Goal: Navigation & Orientation: Find specific page/section

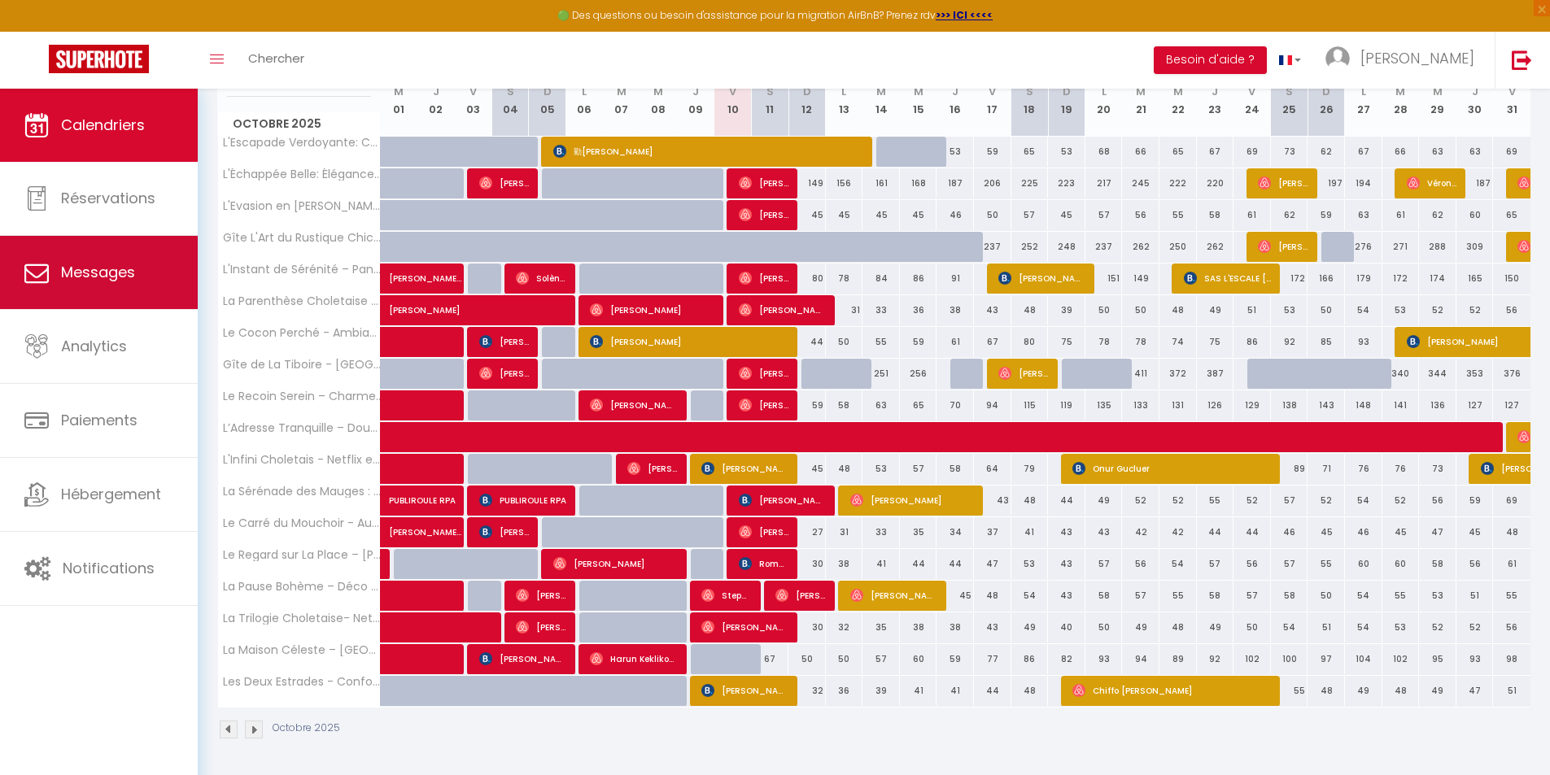
scroll to position [234, 0]
click at [103, 279] on span "Messages" at bounding box center [98, 272] width 74 height 20
select select "message"
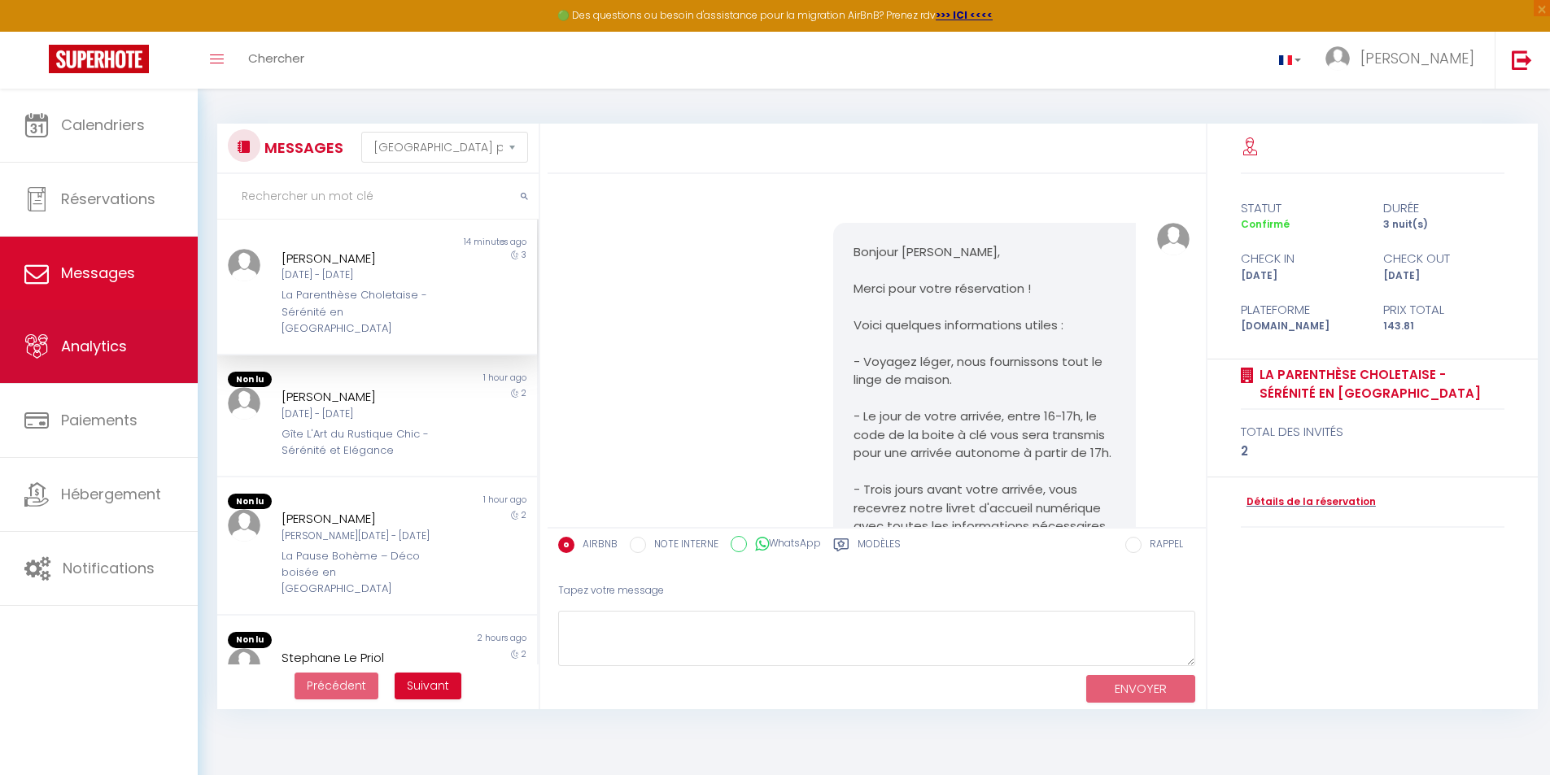
scroll to position [2079, 0]
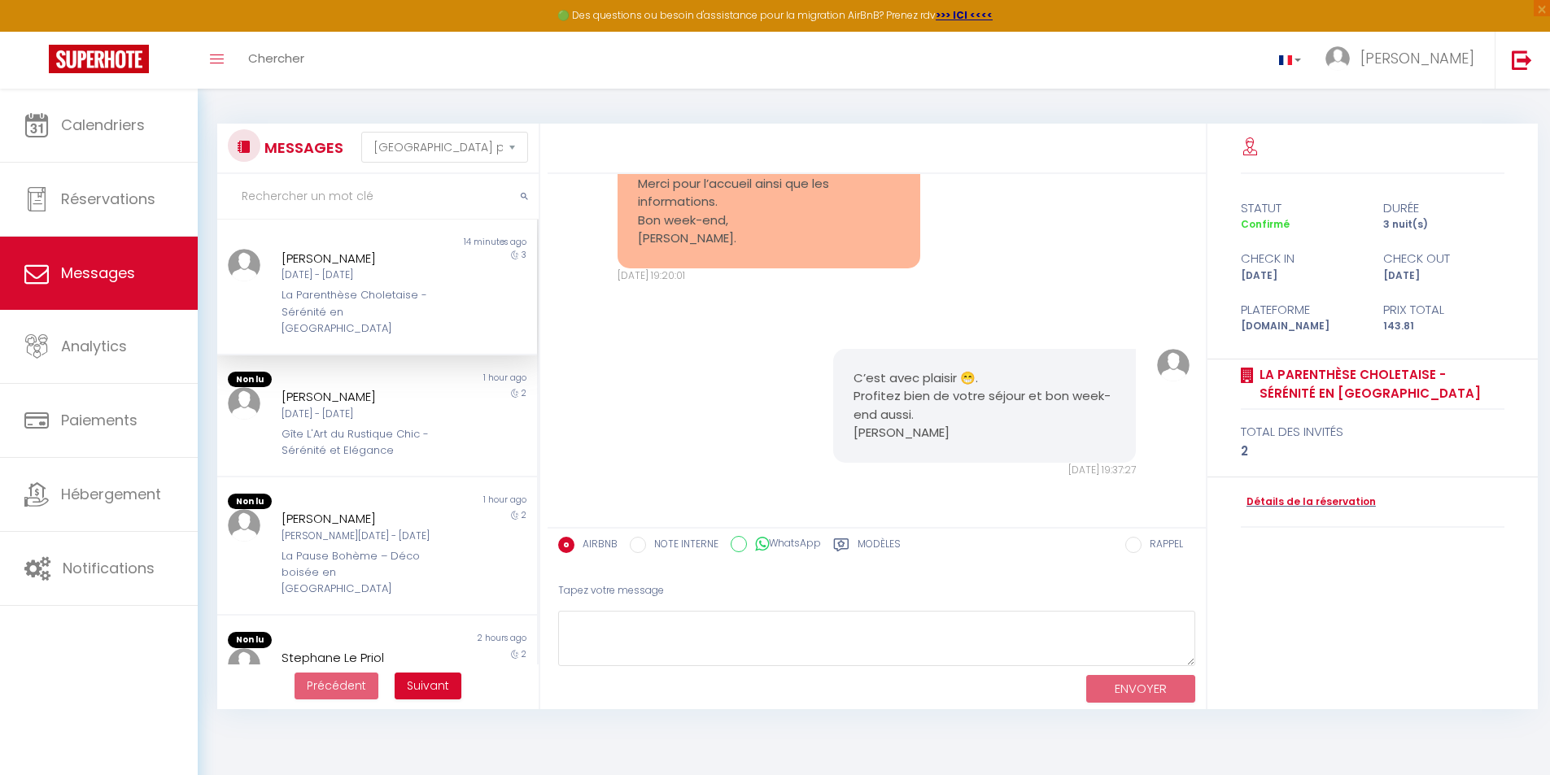
click at [350, 289] on div "La Parenthèse Choletaise - Sérénité en [GEOGRAPHIC_DATA]" at bounding box center [363, 312] width 165 height 50
click at [335, 407] on div "[DATE] - [DATE]" at bounding box center [363, 414] width 165 height 15
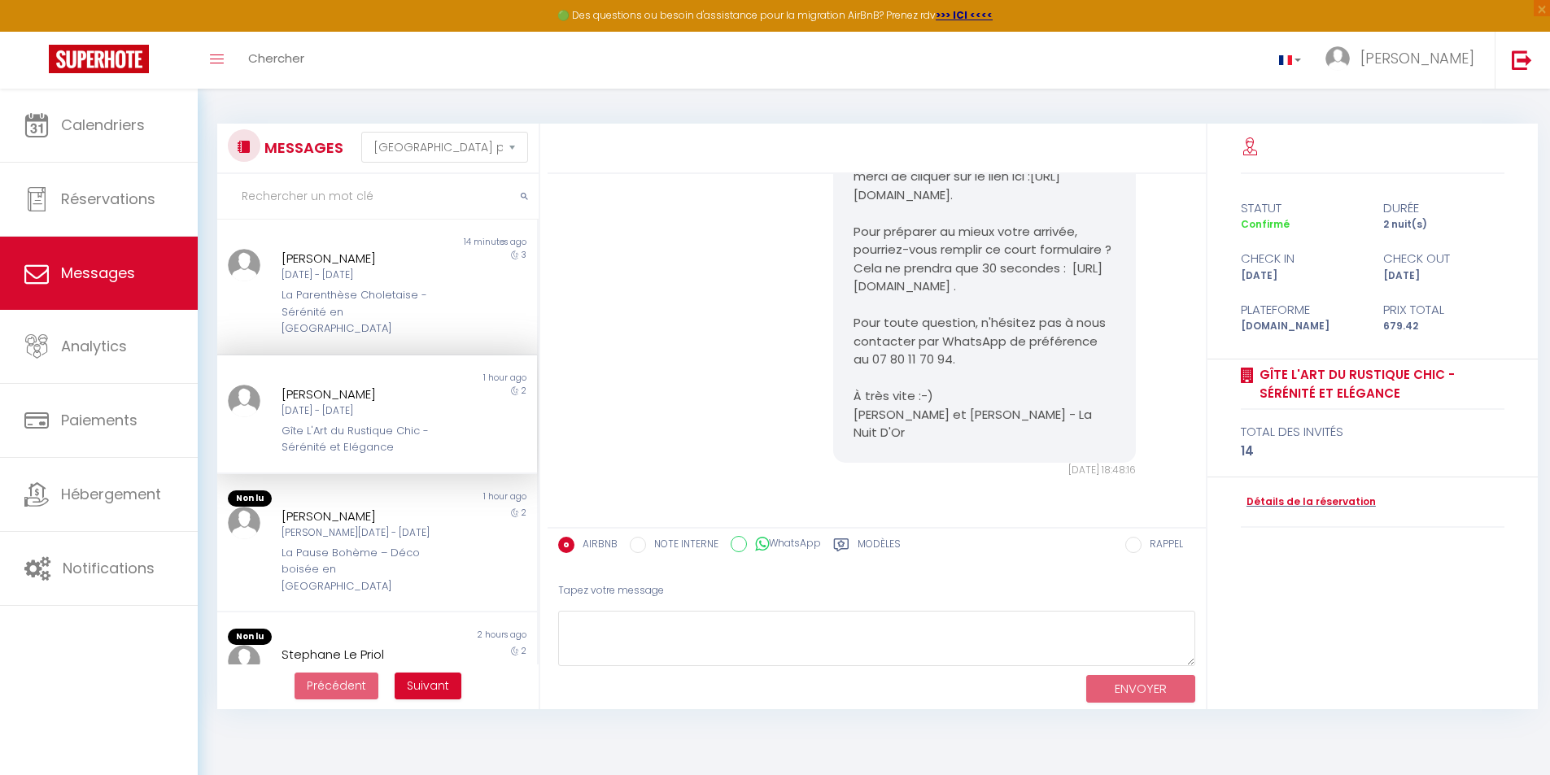
scroll to position [496, 0]
click at [316, 545] on div "La Pause Bohème – Déco boisée en [GEOGRAPHIC_DATA]" at bounding box center [363, 570] width 165 height 50
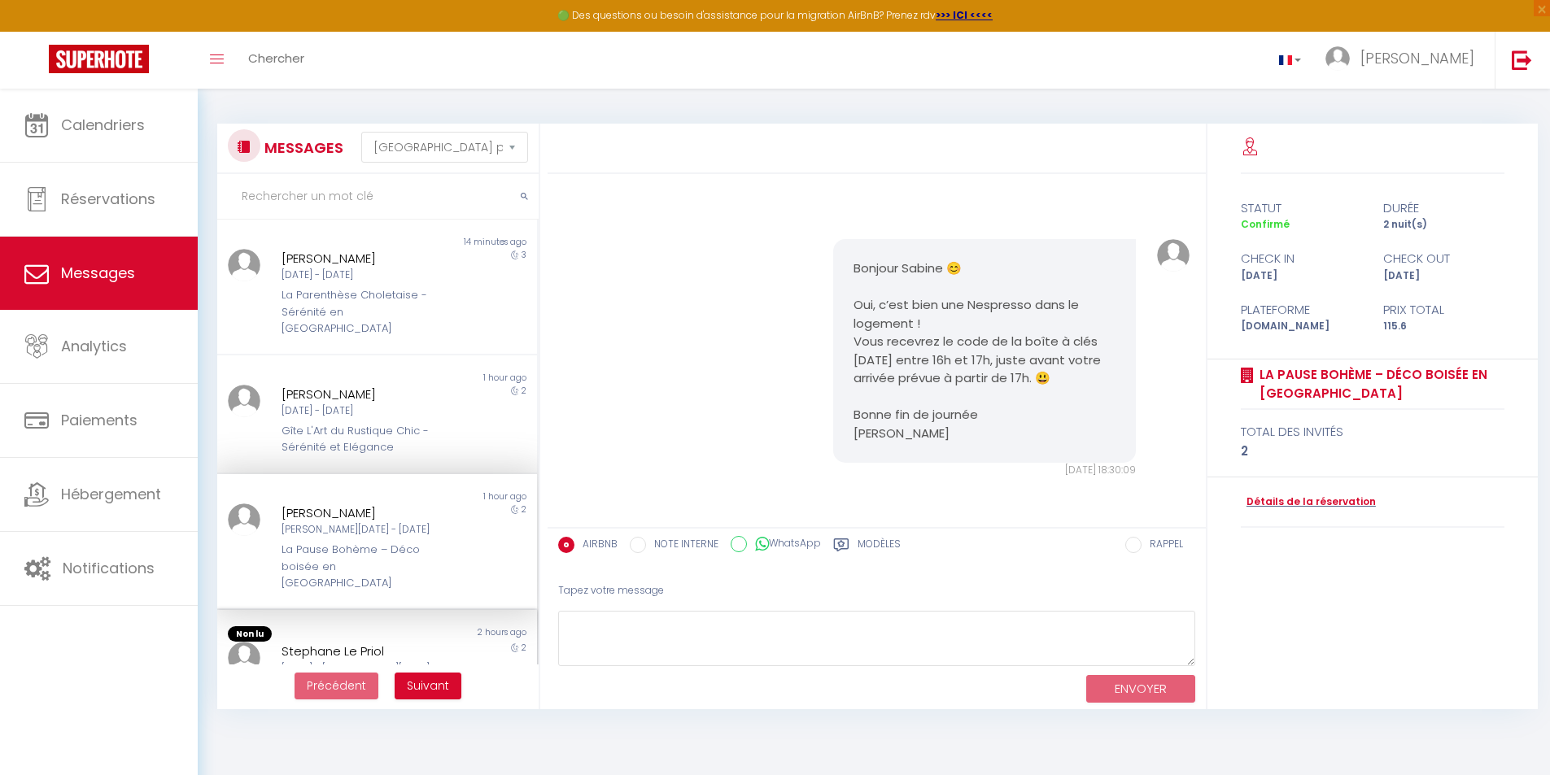
click at [314, 642] on div "Stephane Le Priol" at bounding box center [363, 652] width 165 height 20
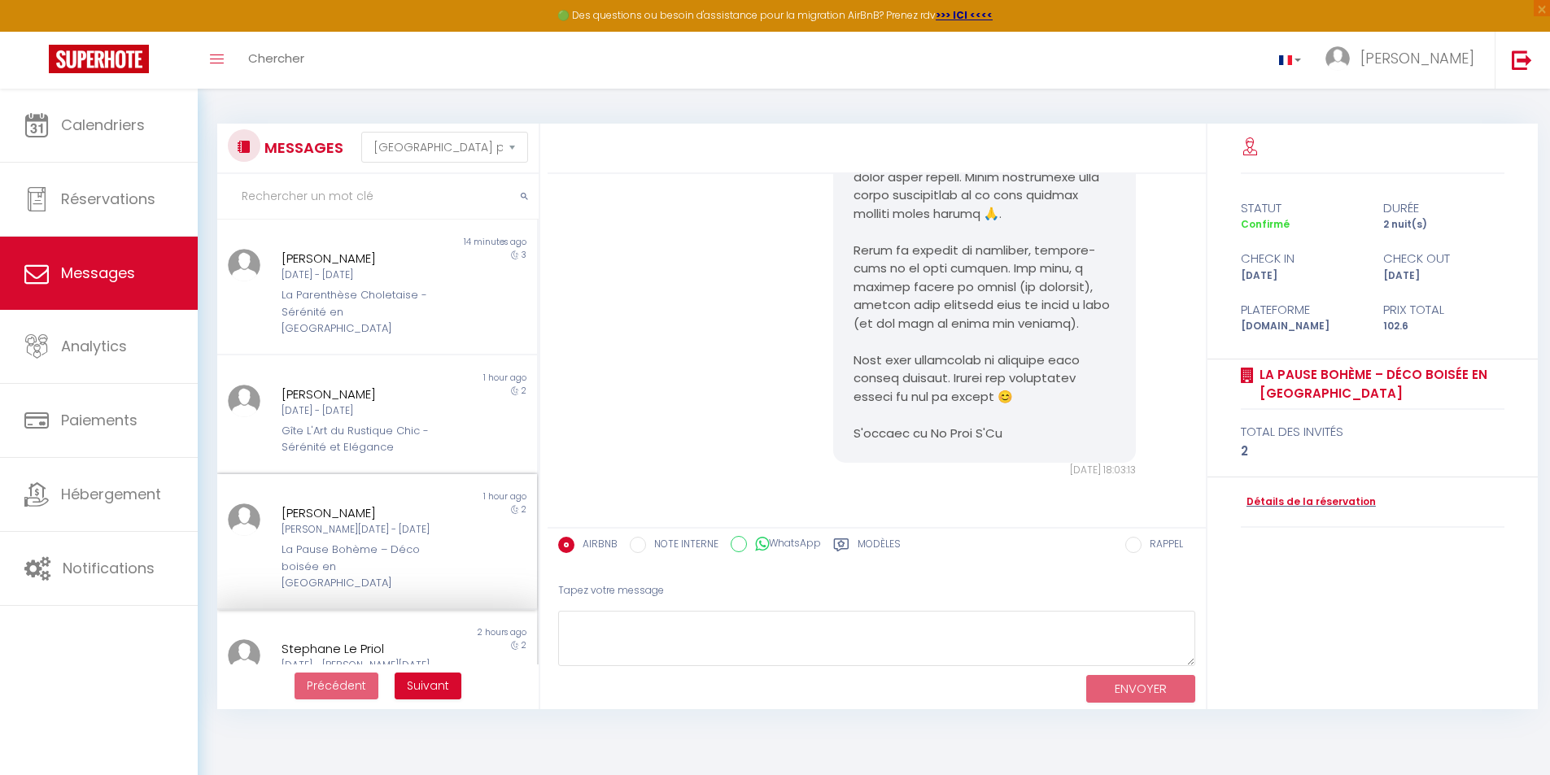
click at [324, 542] on div "La Pause Bohème – Déco boisée en [GEOGRAPHIC_DATA]" at bounding box center [363, 567] width 165 height 50
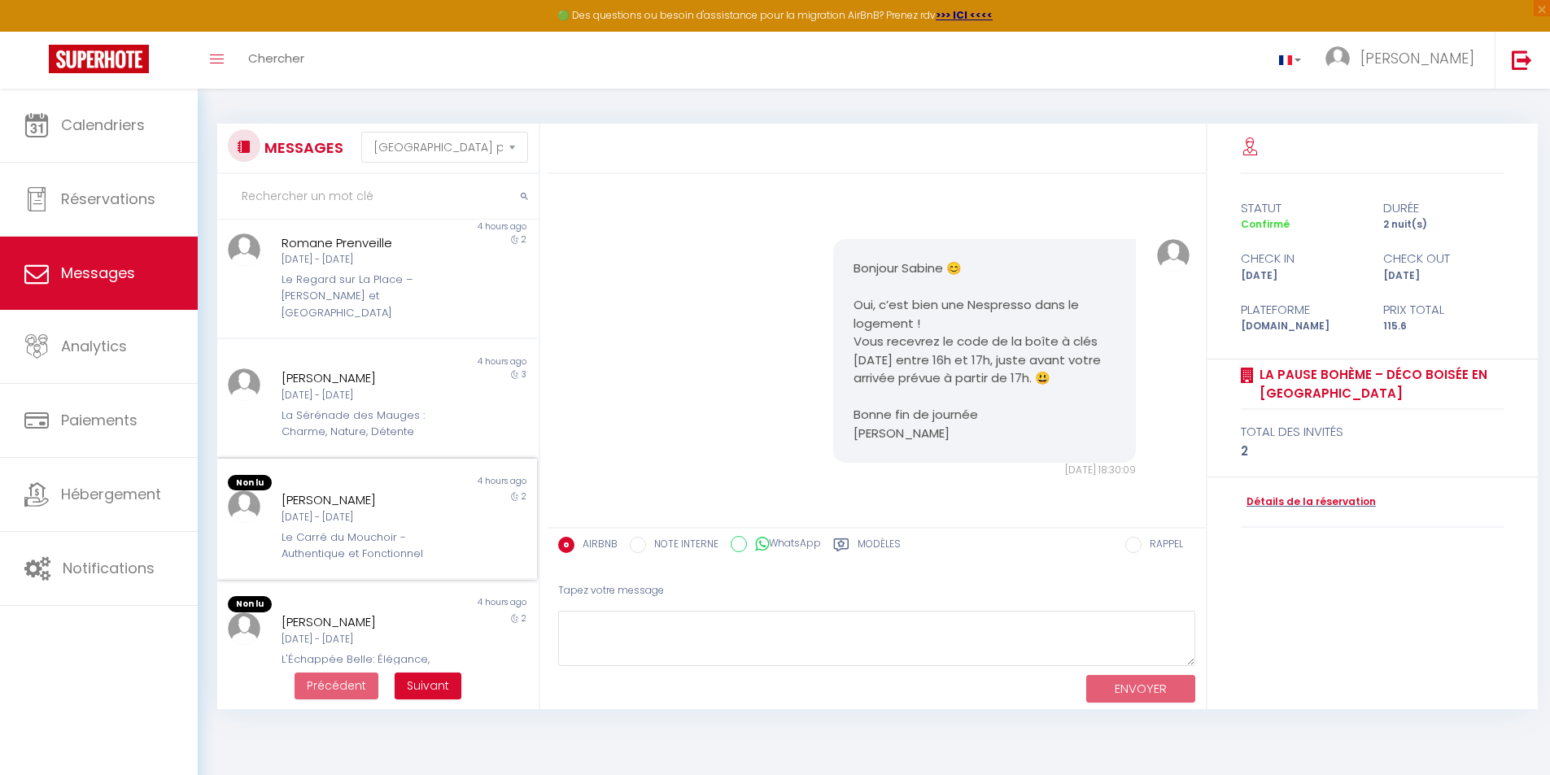
scroll to position [753, 0]
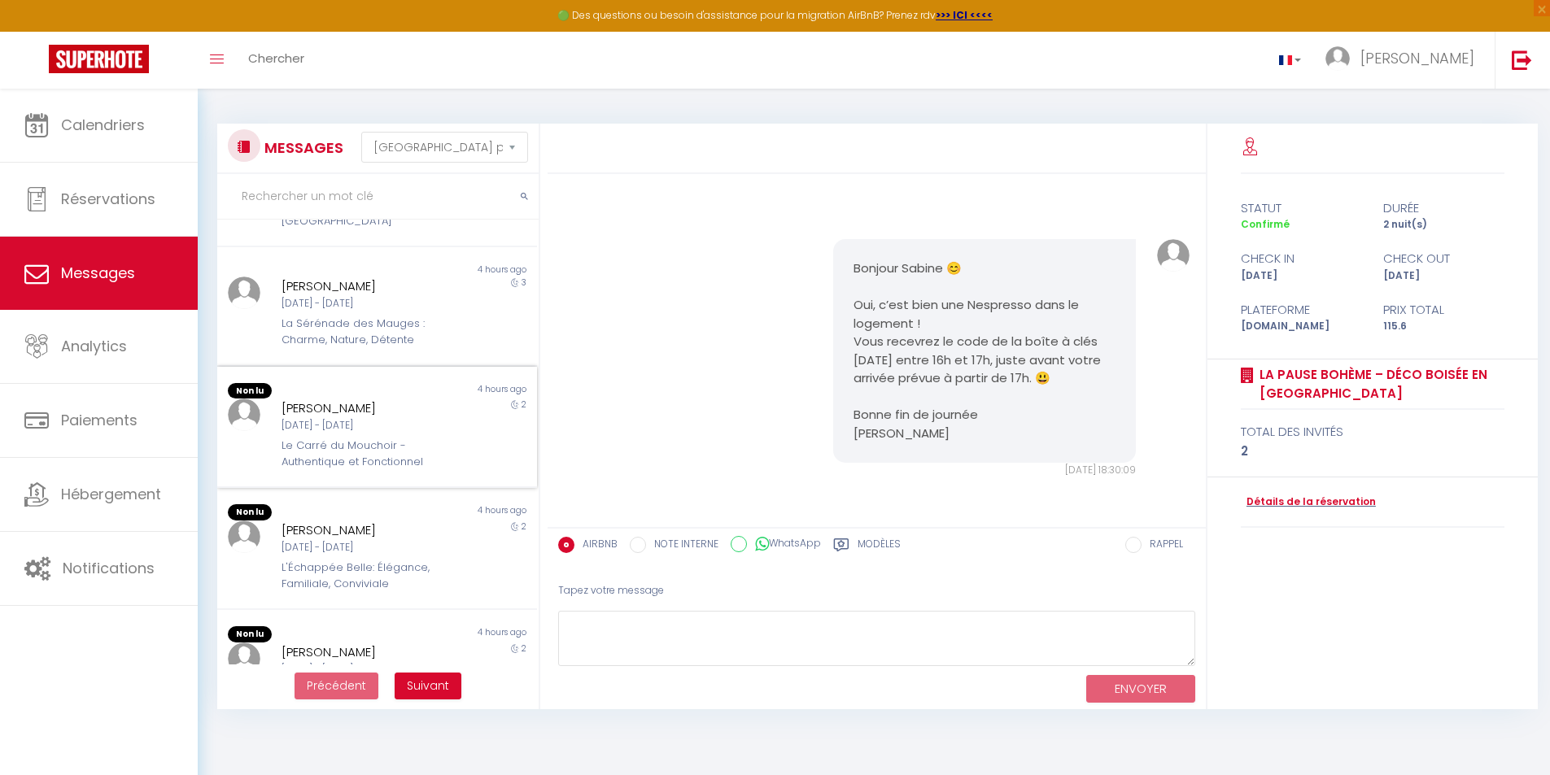
click at [315, 418] on div "[DATE] - [DATE]" at bounding box center [363, 425] width 165 height 15
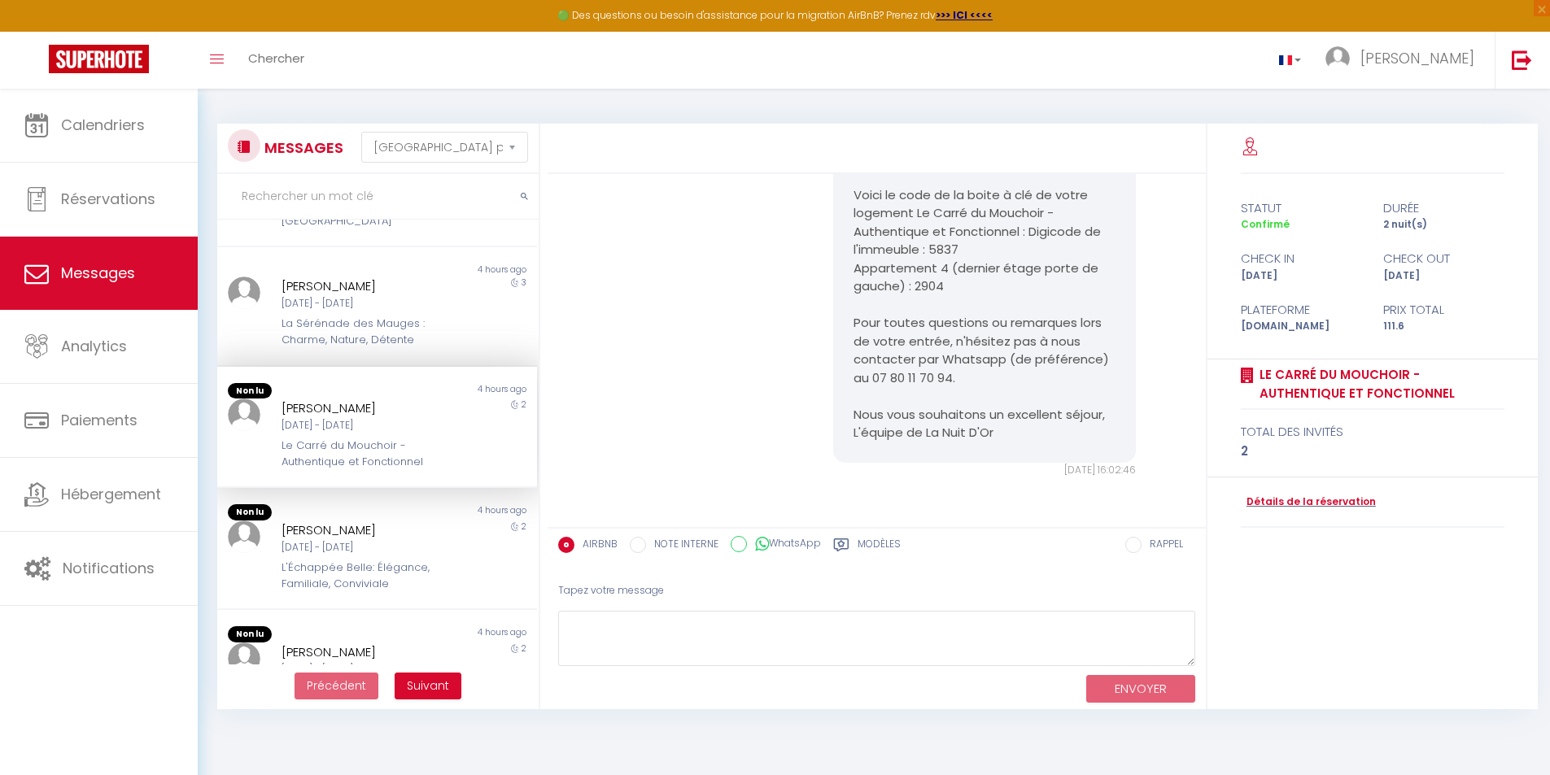
scroll to position [749, 0]
drag, startPoint x: 312, startPoint y: 492, endPoint x: 315, endPoint y: 548, distance: 55.4
click at [312, 521] on div "[PERSON_NAME] [DATE] - [DATE] L'Échappée Belle: Élégance, Familiale, Conviviale" at bounding box center [363, 557] width 186 height 72
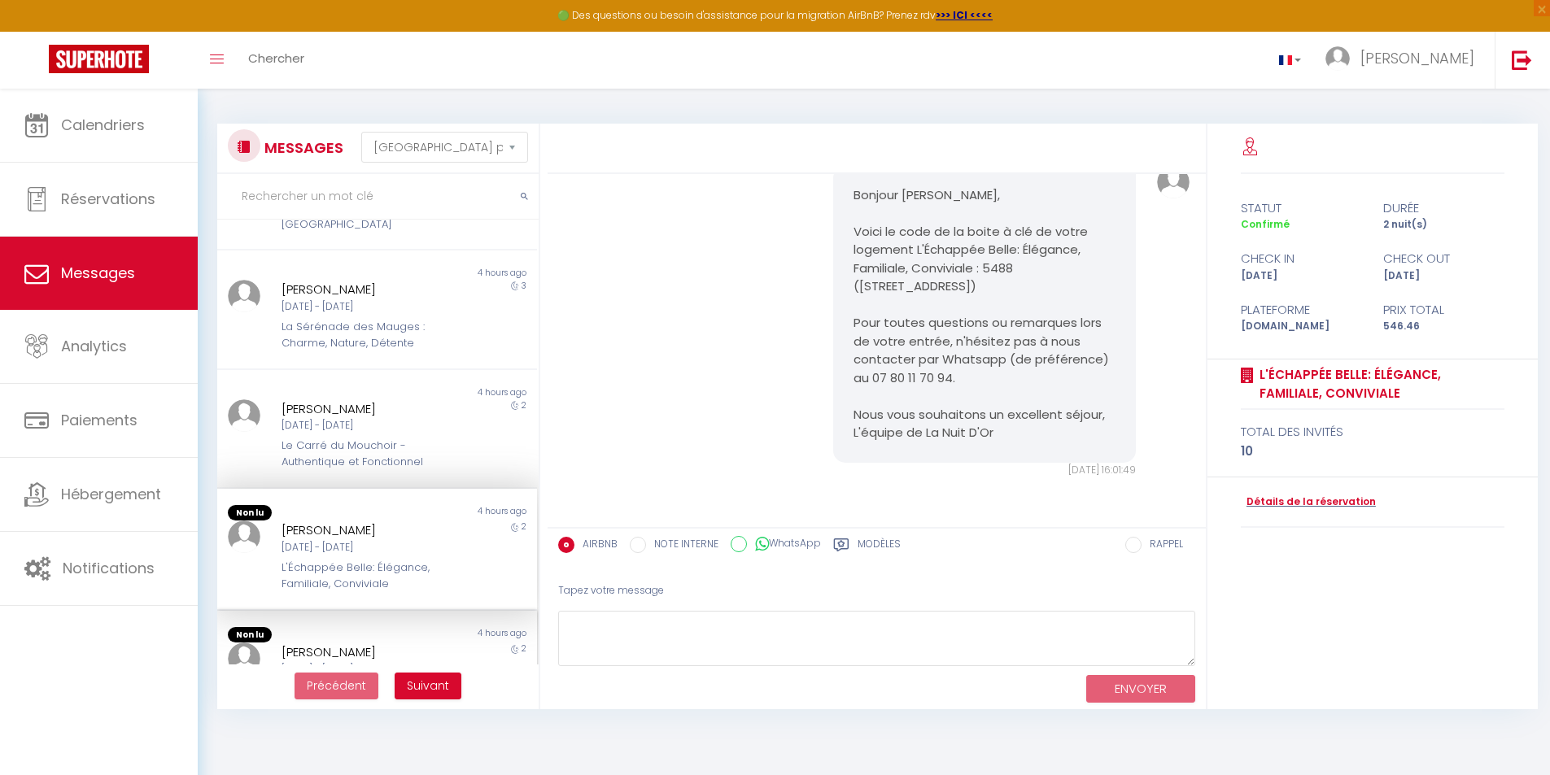
scroll to position [746, 0]
click at [321, 644] on div "[PERSON_NAME]" at bounding box center [363, 654] width 165 height 20
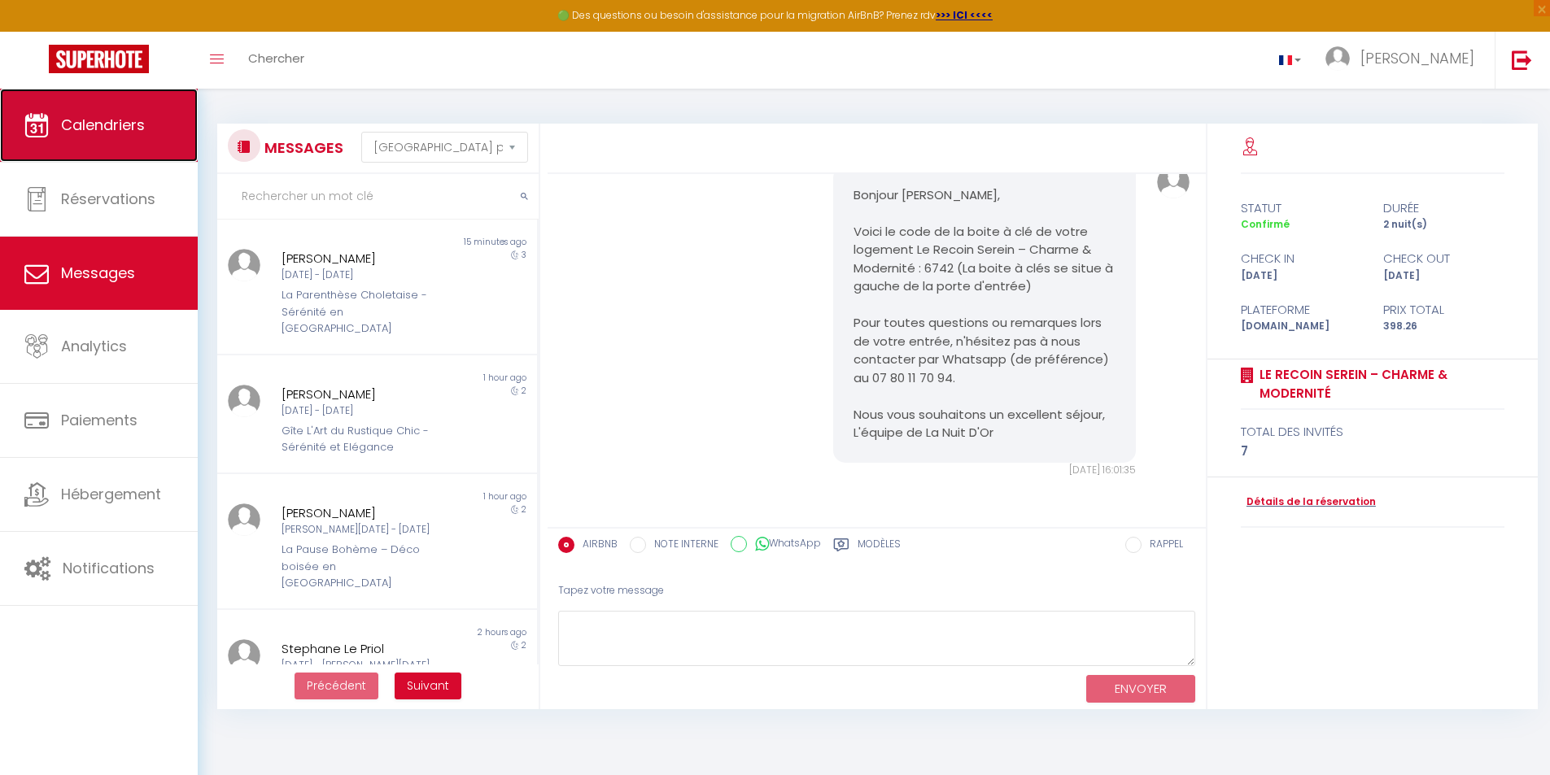
click at [112, 127] on span "Calendriers" at bounding box center [103, 125] width 84 height 20
